Goal: Transaction & Acquisition: Purchase product/service

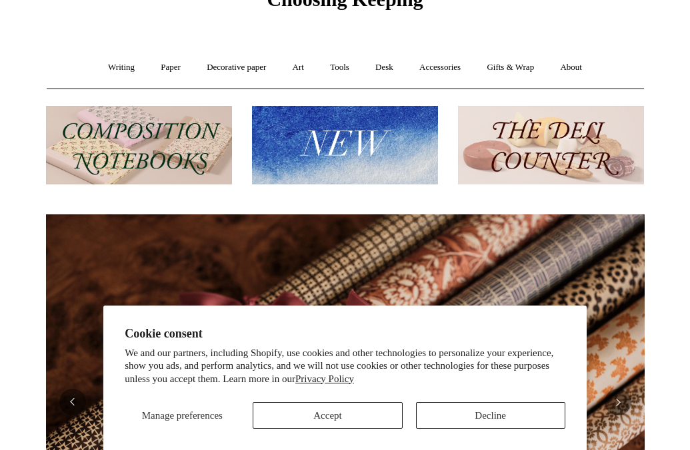
scroll to position [80, 0]
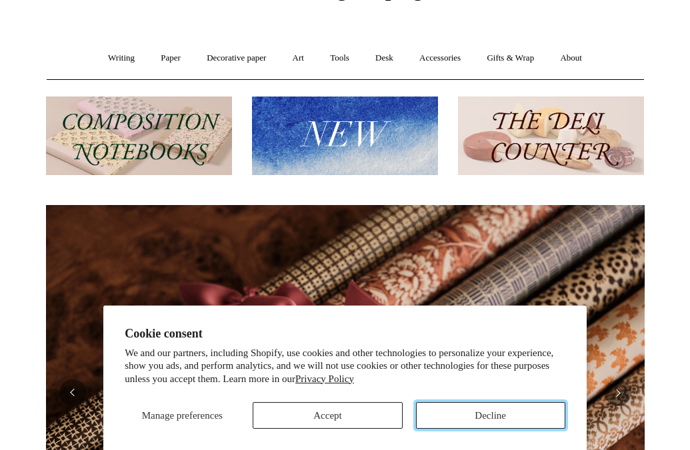
drag, startPoint x: 487, startPoint y: 416, endPoint x: 456, endPoint y: 394, distance: 38.7
click at [487, 416] on button "Decline" at bounding box center [490, 415] width 149 height 27
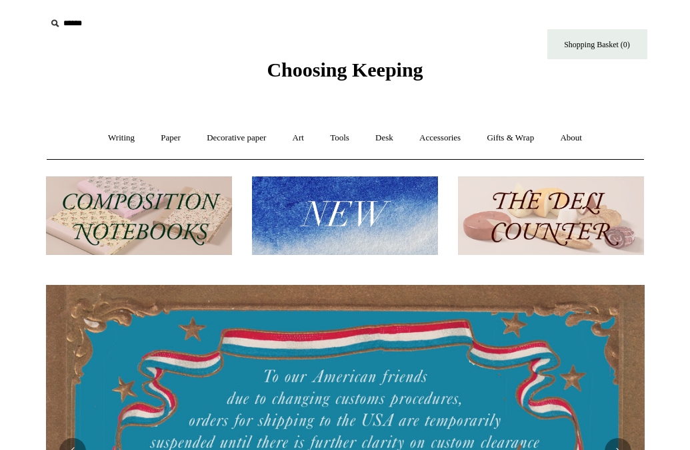
scroll to position [0, 0]
click at [108, 138] on link "Writing +" at bounding box center [121, 138] width 51 height 35
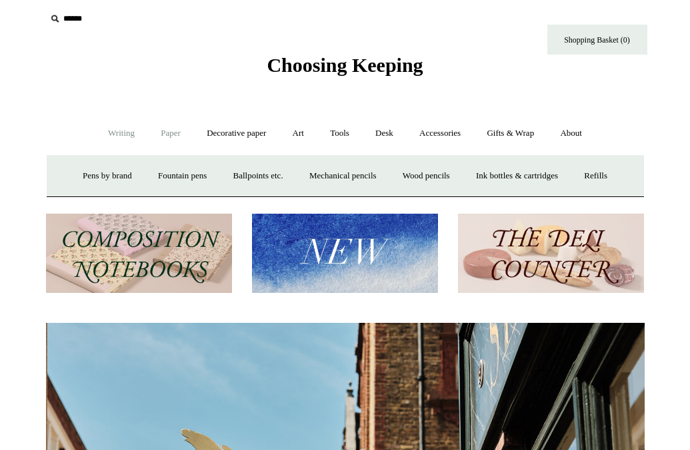
scroll to position [0, 598]
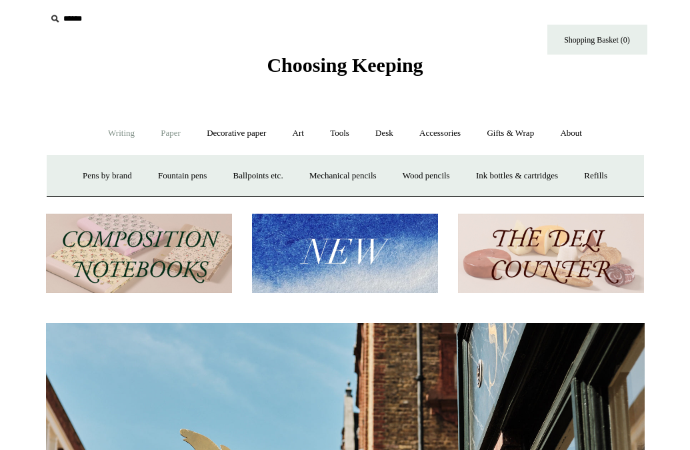
click at [162, 134] on link "Paper +" at bounding box center [171, 133] width 44 height 35
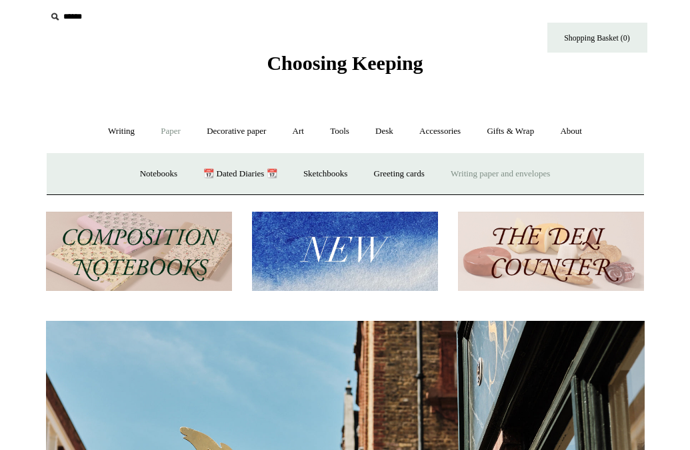
click at [496, 172] on link "Writing paper and envelopes +" at bounding box center [499, 174] width 123 height 35
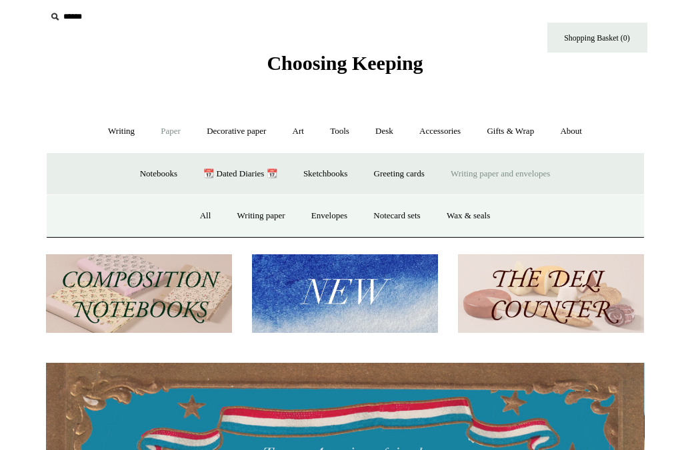
scroll to position [0, 0]
click at [327, 213] on link "Envelopes" at bounding box center [329, 216] width 60 height 35
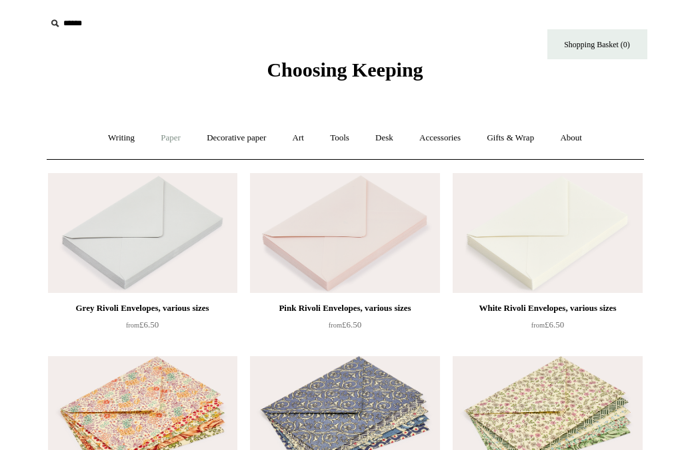
click at [165, 139] on link "Paper +" at bounding box center [171, 138] width 44 height 35
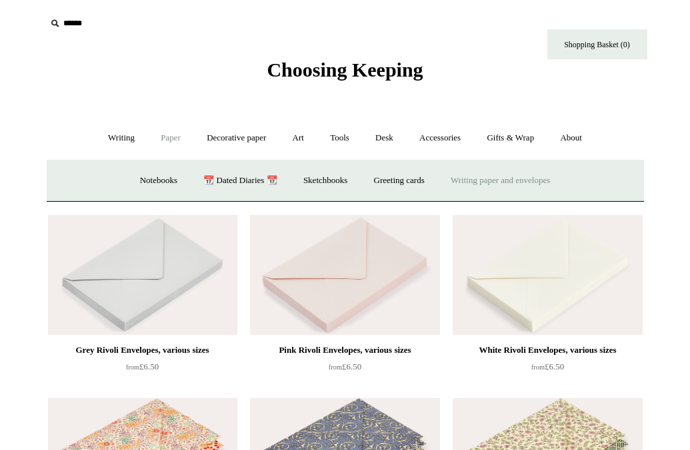
click at [492, 179] on link "Writing paper and envelopes +" at bounding box center [499, 180] width 123 height 35
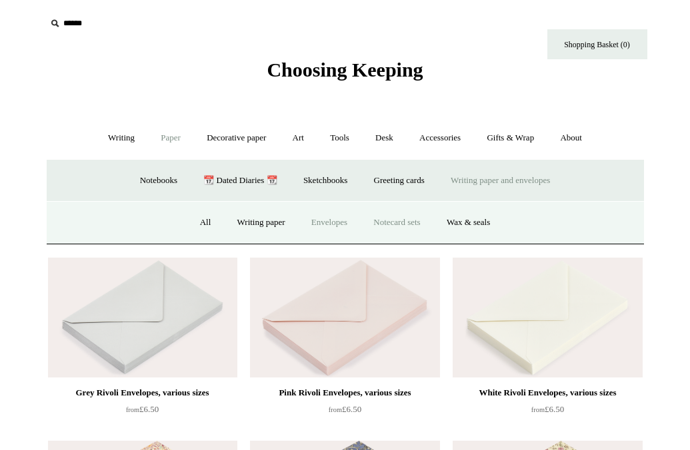
click at [389, 221] on link "Notecard sets" at bounding box center [396, 222] width 71 height 35
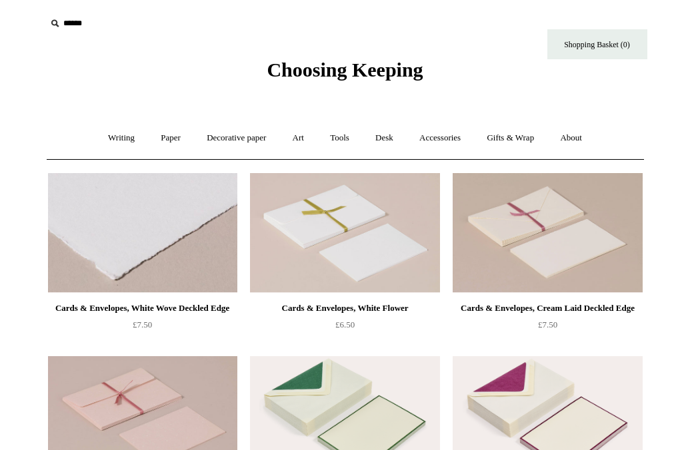
click at [147, 249] on img at bounding box center [142, 233] width 189 height 120
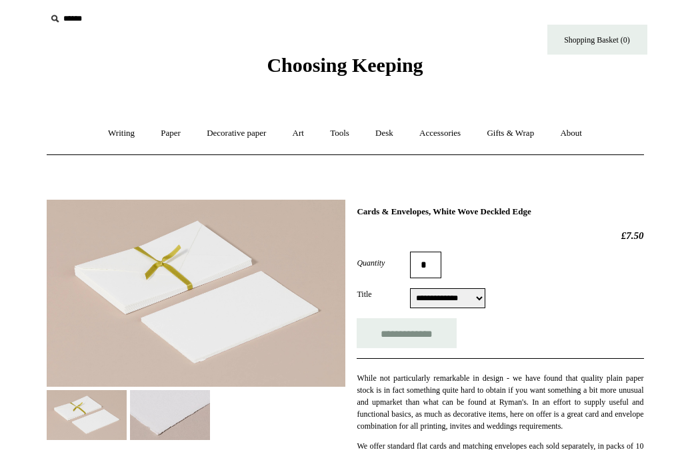
scroll to position [5, 0]
